Goal: Task Accomplishment & Management: Complete application form

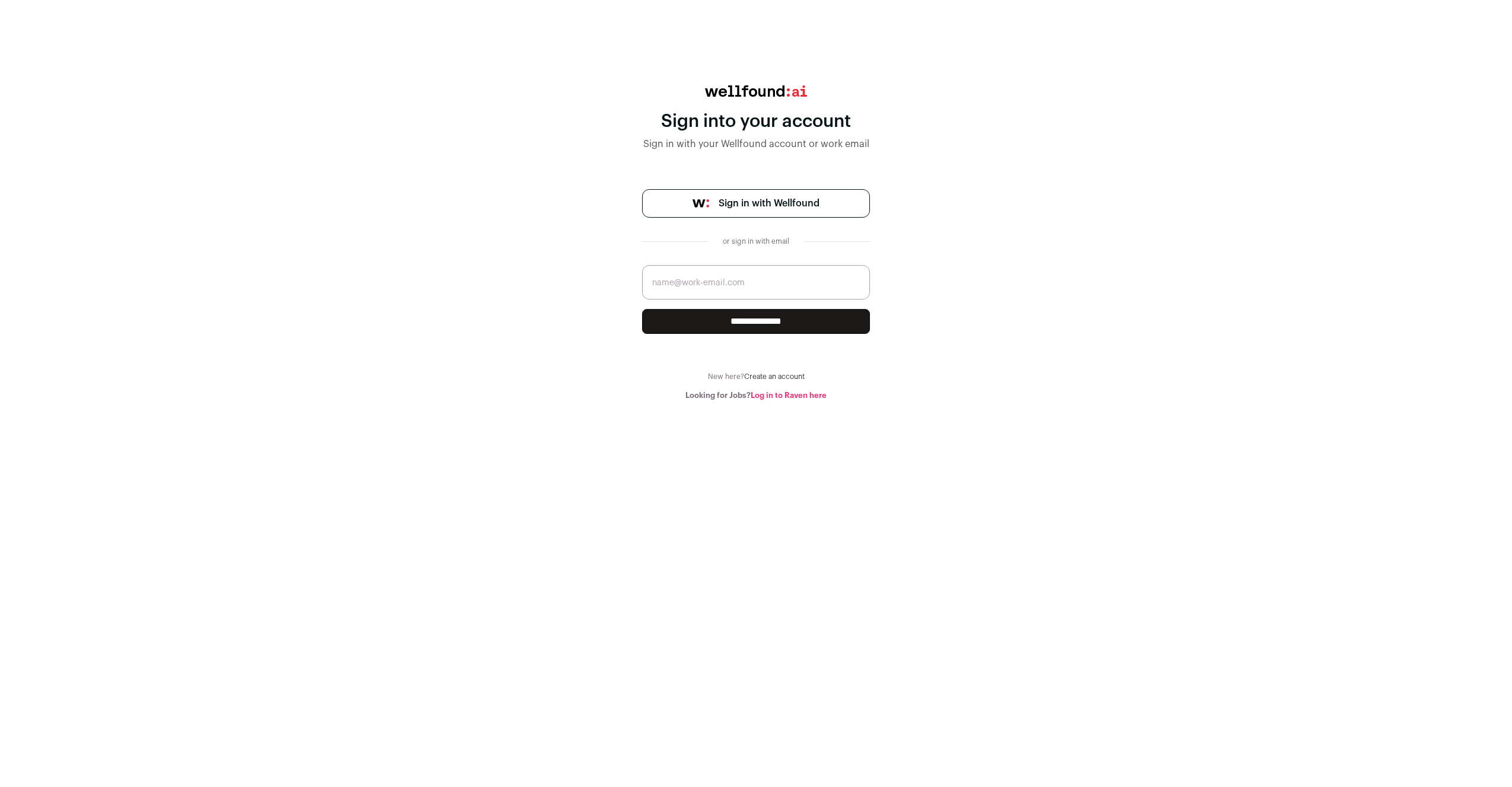
click at [758, 288] on input "email" at bounding box center [756, 282] width 228 height 34
click at [854, 400] on com-1password-button at bounding box center [756, 400] width 1512 height 0
type input "[EMAIL_ADDRESS][PERSON_NAME][DOMAIN_NAME]"
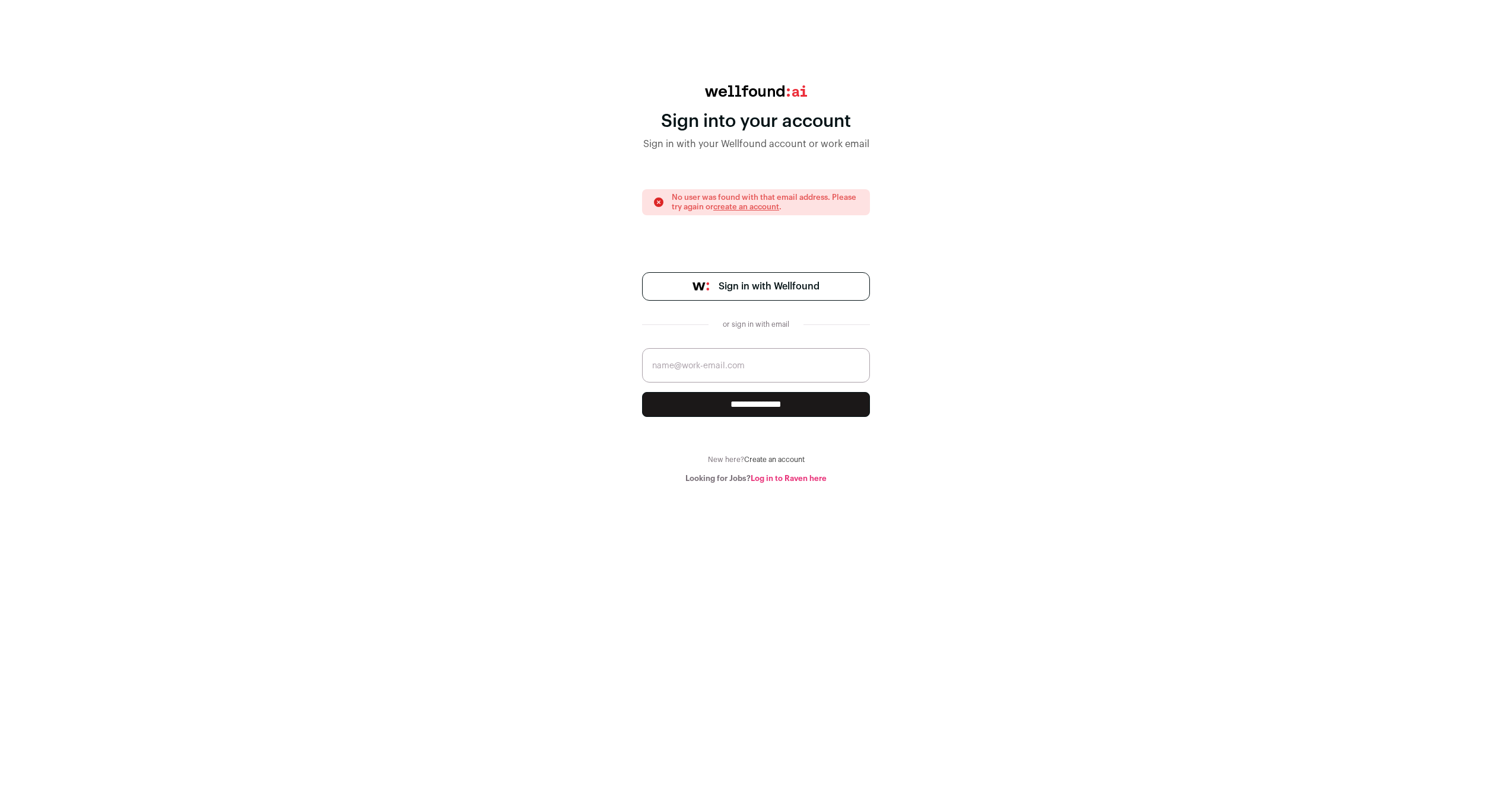
click at [786, 281] on span "Sign in with Wellfound" at bounding box center [769, 287] width 101 height 15
